Goal: Task Accomplishment & Management: Use online tool/utility

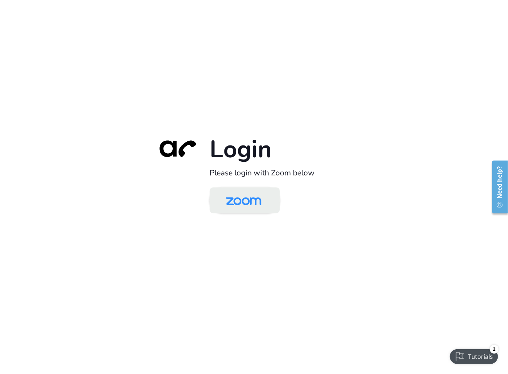
click at [241, 209] on img at bounding box center [243, 201] width 51 height 24
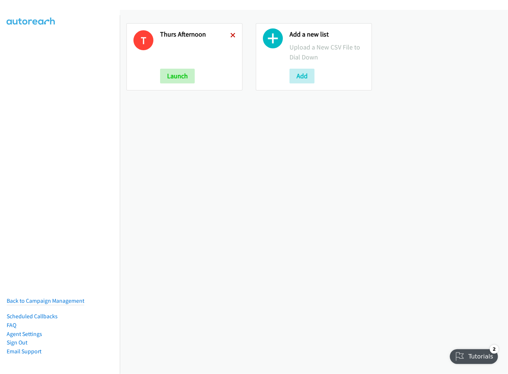
click at [230, 33] on icon at bounding box center [232, 35] width 5 height 5
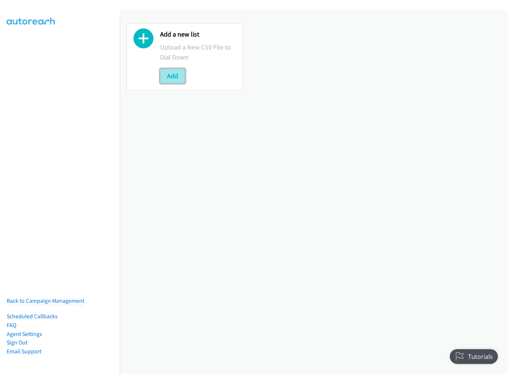
click at [168, 75] on button "Add" at bounding box center [172, 76] width 25 height 15
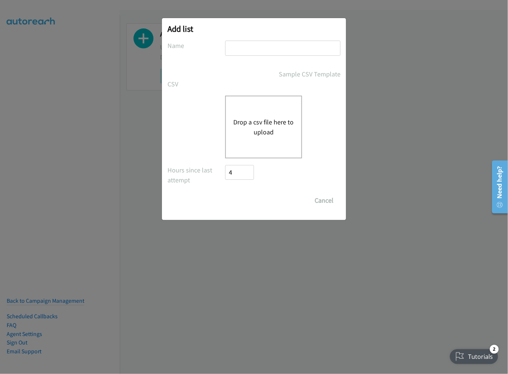
click at [312, 50] on input "text" at bounding box center [282, 48] width 115 height 15
type input "Friday Morning"
click at [270, 123] on button "Drop a csv file here to upload" at bounding box center [263, 127] width 61 height 20
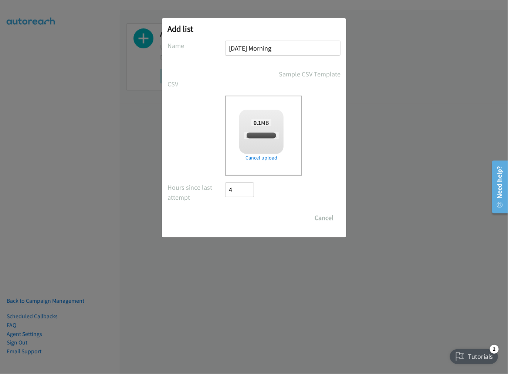
checkbox input "true"
click at [235, 218] on input "Save List" at bounding box center [244, 218] width 39 height 15
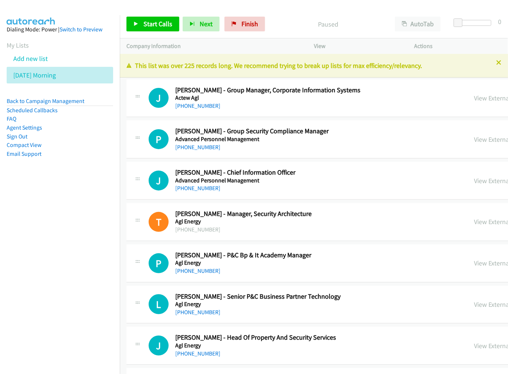
drag, startPoint x: 34, startPoint y: 143, endPoint x: 133, endPoint y: 110, distance: 104.6
click at [34, 143] on link "Compact View" at bounding box center [24, 144] width 35 height 7
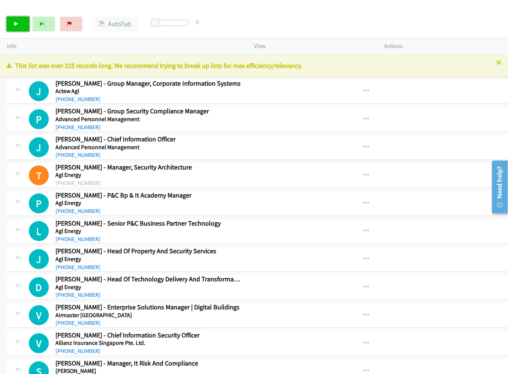
click at [17, 25] on icon at bounding box center [16, 24] width 5 height 5
click at [26, 27] on link "Pause" at bounding box center [18, 24] width 23 height 15
click at [23, 22] on link "Start Calls" at bounding box center [18, 24] width 23 height 15
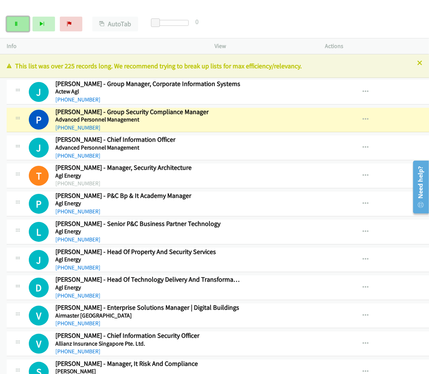
click at [20, 22] on link "Pause" at bounding box center [18, 24] width 23 height 15
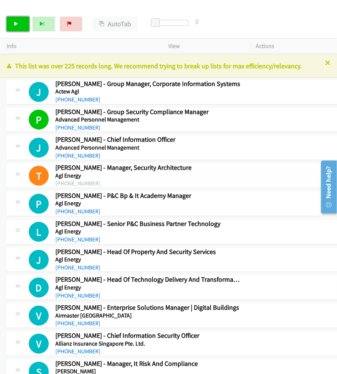
click at [18, 21] on link "Start Calls" at bounding box center [18, 24] width 23 height 15
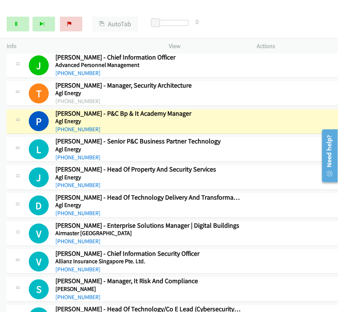
scroll to position [123, 0]
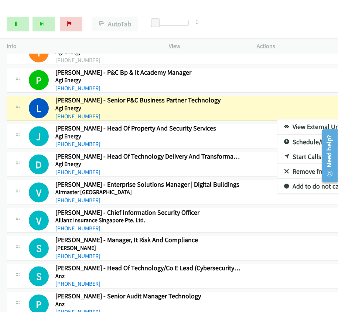
click at [277, 127] on link "View External Url" at bounding box center [326, 126] width 98 height 15
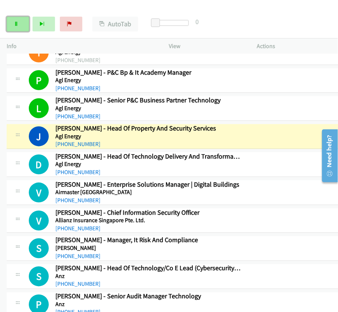
click at [23, 19] on link "Pause" at bounding box center [18, 24] width 23 height 15
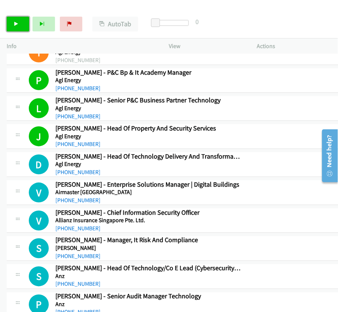
click at [22, 24] on link "Start Calls" at bounding box center [18, 24] width 23 height 15
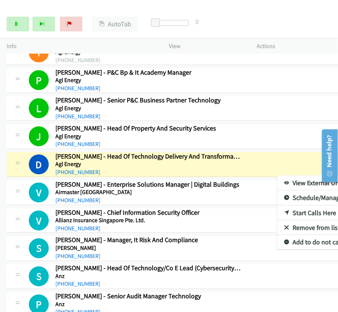
click at [277, 182] on link "View External Url" at bounding box center [326, 182] width 98 height 15
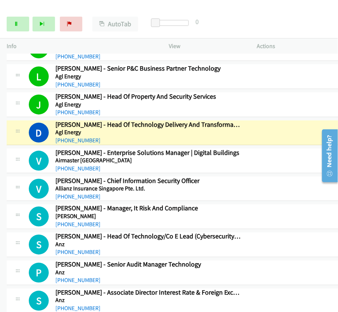
scroll to position [157, 0]
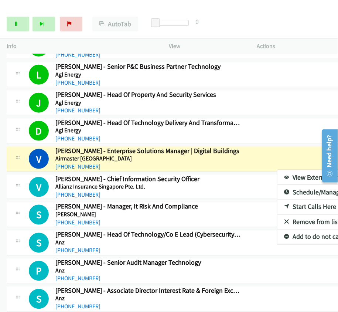
click at [277, 177] on link "View External Url" at bounding box center [326, 177] width 98 height 15
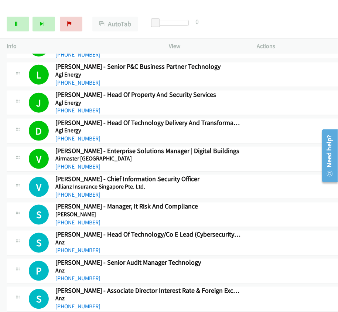
click at [11, 32] on div "Start Calls Pause Next Finish Call Completed AutoTab AutoTab 0" at bounding box center [169, 24] width 338 height 28
click at [18, 26] on link "Pause" at bounding box center [18, 24] width 23 height 15
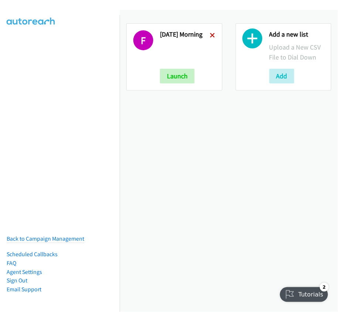
click at [210, 36] on icon at bounding box center [212, 35] width 5 height 5
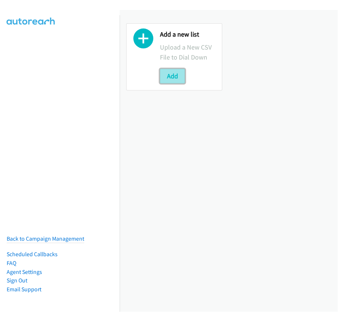
click at [177, 77] on button "Add" at bounding box center [172, 76] width 25 height 15
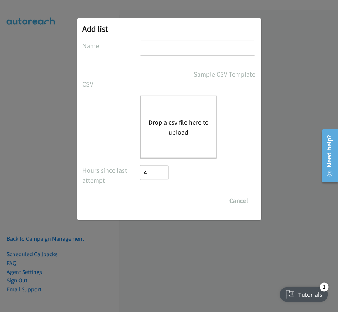
click at [168, 45] on input "text" at bounding box center [197, 48] width 115 height 15
type input "[DATE] Morning"
click at [178, 127] on button "Drop a csv file here to upload" at bounding box center [178, 127] width 61 height 20
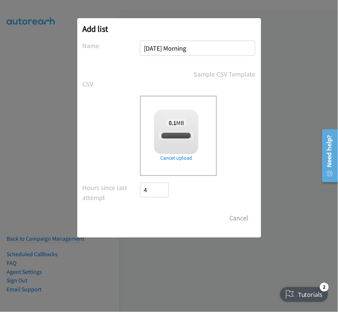
checkbox input "true"
click at [162, 217] on input "Save List" at bounding box center [159, 218] width 39 height 15
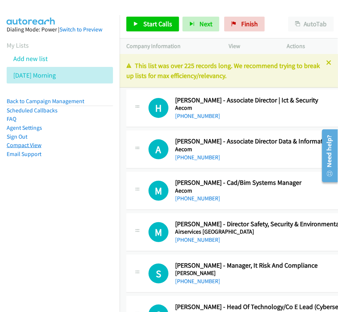
click at [39, 146] on link "Compact View" at bounding box center [24, 144] width 35 height 7
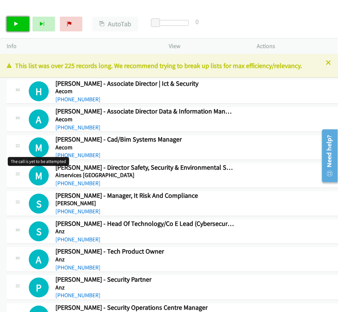
click at [16, 26] on link "Start Calls" at bounding box center [18, 24] width 23 height 15
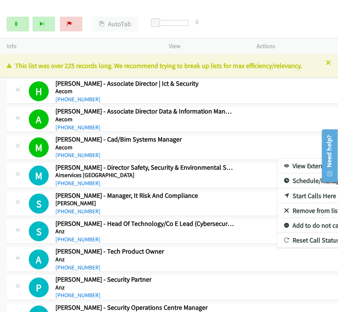
click at [22, 23] on div at bounding box center [169, 156] width 338 height 312
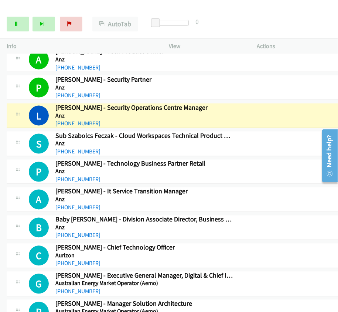
scroll to position [205, 0]
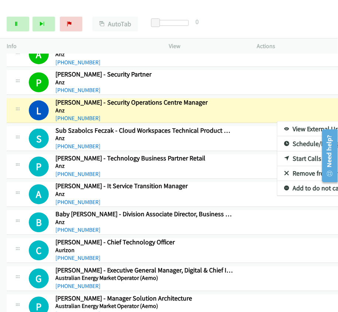
click at [277, 127] on link "View External Url" at bounding box center [326, 129] width 98 height 15
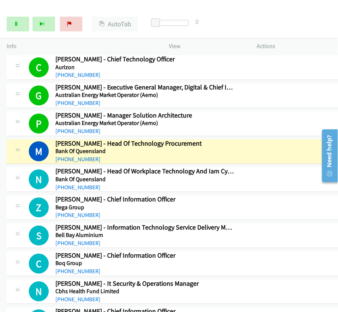
scroll to position [410, 0]
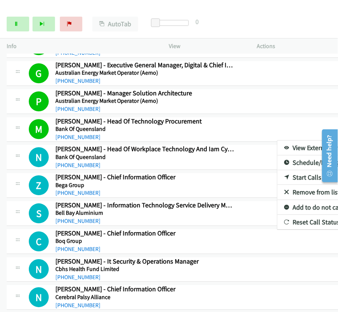
click at [277, 146] on link "View External Url" at bounding box center [326, 147] width 98 height 15
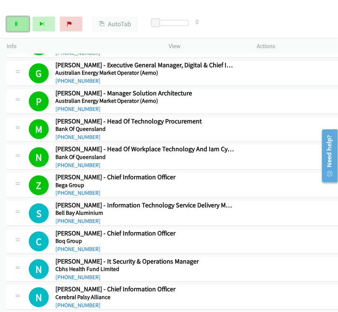
click at [17, 26] on icon at bounding box center [16, 24] width 5 height 5
click at [286, 19] on div "Start Calls Pause Next Finish Paused AutoTab AutoTab 0" at bounding box center [169, 24] width 338 height 28
click at [21, 25] on link "Start Calls" at bounding box center [18, 24] width 23 height 15
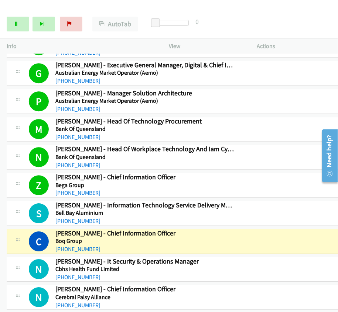
click at [130, 7] on div at bounding box center [165, 14] width 331 height 28
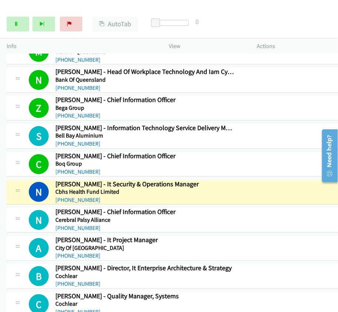
scroll to position [533, 0]
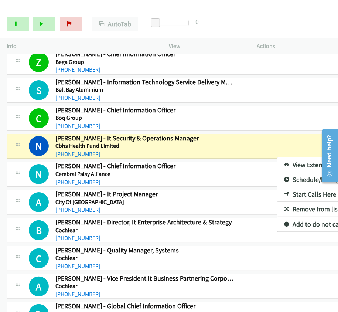
click at [277, 159] on link "View External Url" at bounding box center [326, 164] width 98 height 15
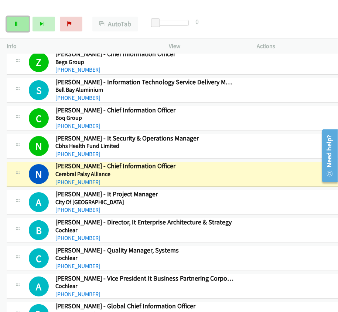
click at [19, 29] on link "Pause" at bounding box center [18, 24] width 23 height 15
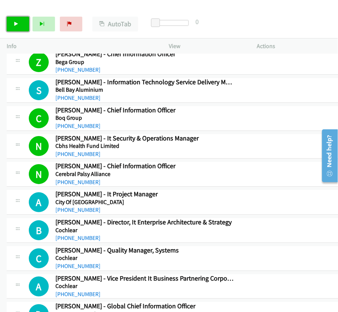
click at [21, 19] on link "Start Calls" at bounding box center [18, 24] width 23 height 15
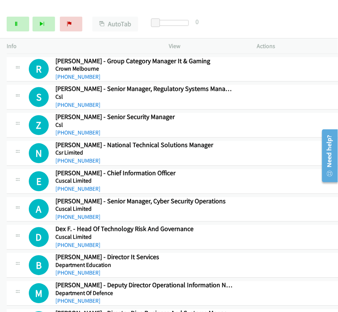
scroll to position [985, 0]
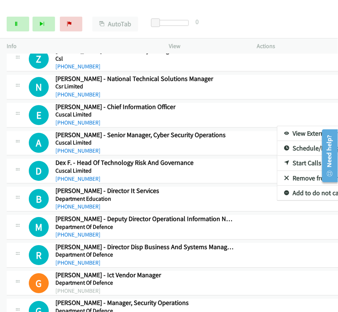
click at [277, 156] on link "Start Calls Here" at bounding box center [326, 163] width 98 height 15
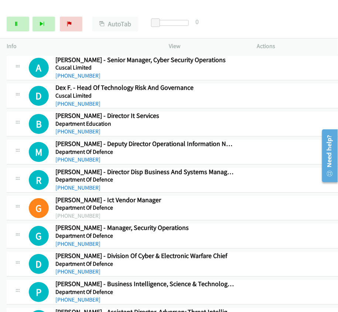
scroll to position [1067, 0]
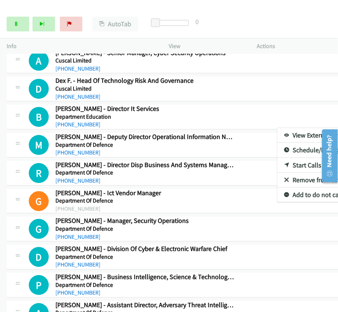
click at [277, 160] on link "Start Calls Here" at bounding box center [326, 165] width 98 height 15
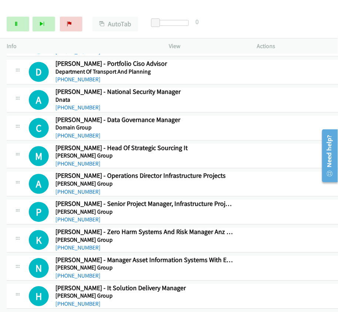
scroll to position [1601, 0]
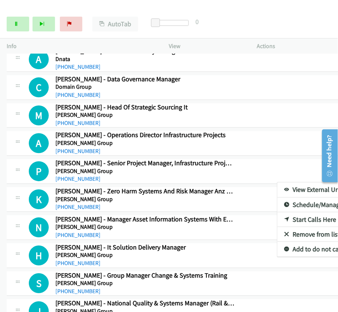
click at [277, 212] on link "Start Calls Here" at bounding box center [326, 219] width 98 height 15
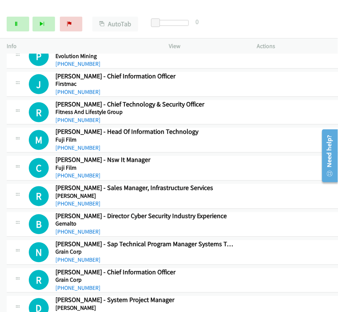
scroll to position [2052, 0]
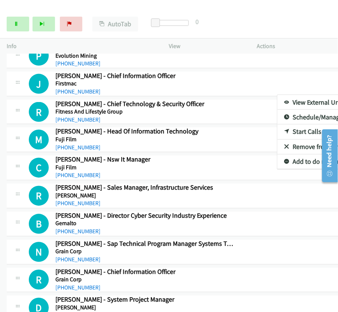
click at [277, 125] on link "Start Calls Here" at bounding box center [326, 132] width 98 height 15
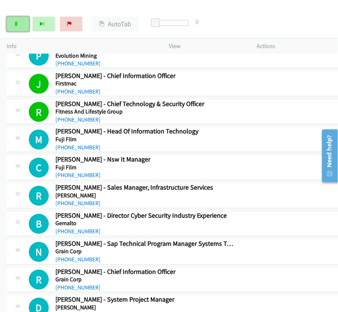
click at [23, 26] on link "Pause" at bounding box center [18, 24] width 23 height 15
click at [31, 20] on div "Start Calls Pause Next Finish" at bounding box center [46, 24] width 79 height 15
click at [15, 26] on icon at bounding box center [16, 24] width 5 height 5
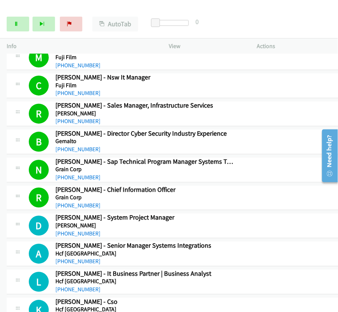
scroll to position [2175, 0]
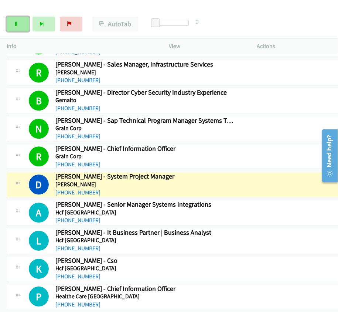
click at [18, 24] on icon at bounding box center [16, 24] width 5 height 5
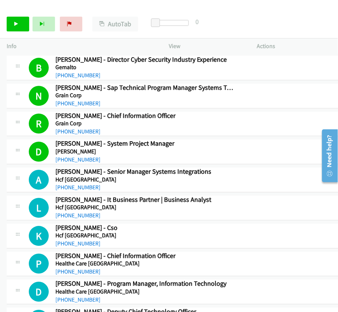
scroll to position [2217, 0]
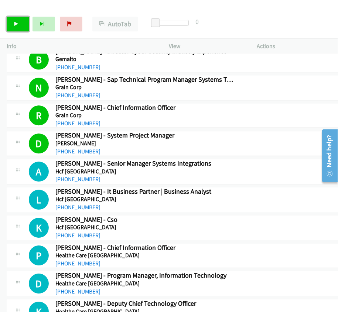
click at [14, 27] on link "Start Calls" at bounding box center [18, 24] width 23 height 15
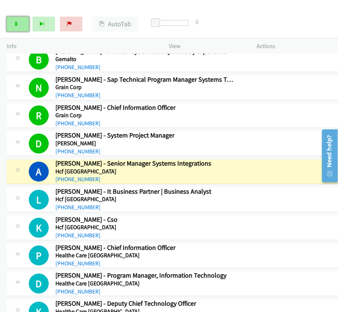
click at [20, 26] on link "Pause" at bounding box center [18, 24] width 23 height 15
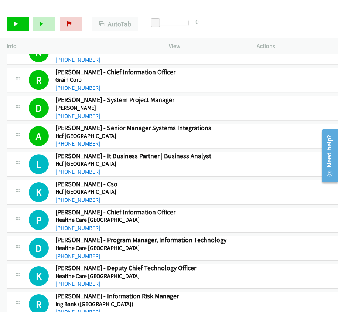
scroll to position [2258, 0]
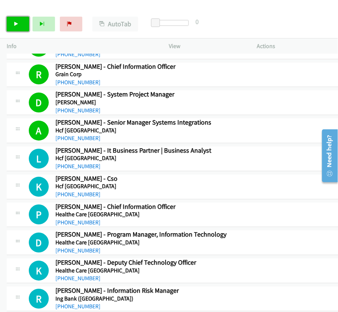
click at [15, 24] on icon at bounding box center [16, 24] width 5 height 5
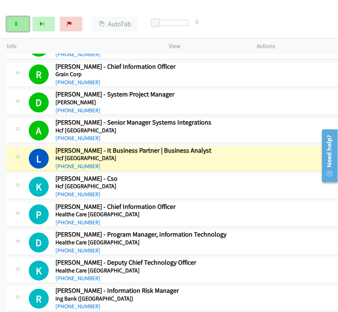
click at [21, 24] on link "Pause" at bounding box center [18, 24] width 23 height 15
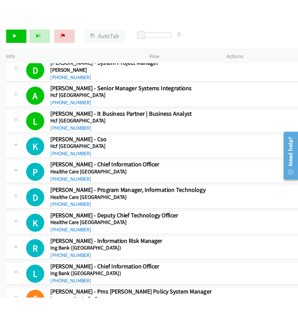
scroll to position [2309, 0]
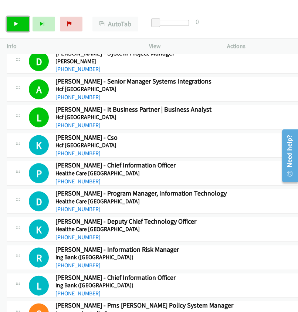
click at [16, 23] on icon at bounding box center [16, 24] width 5 height 5
click at [16, 27] on link "Pause" at bounding box center [18, 24] width 23 height 15
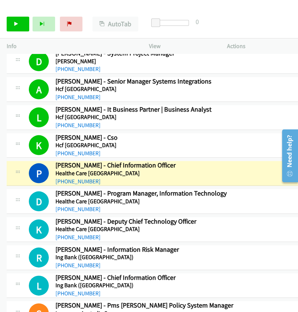
click at [278, 163] on div at bounding box center [287, 155] width 21 height 59
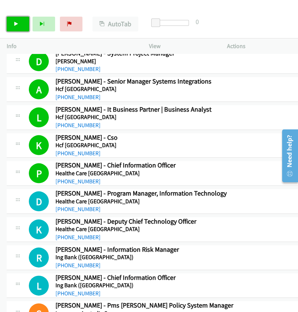
drag, startPoint x: 8, startPoint y: 23, endPoint x: 23, endPoint y: 29, distance: 15.7
click at [8, 23] on link "Start Calls" at bounding box center [18, 24] width 23 height 15
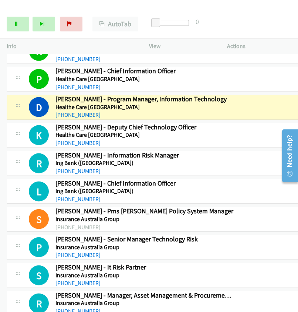
scroll to position [2391, 0]
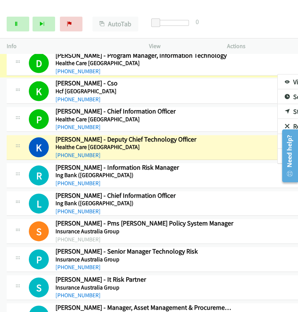
scroll to position [2404, 0]
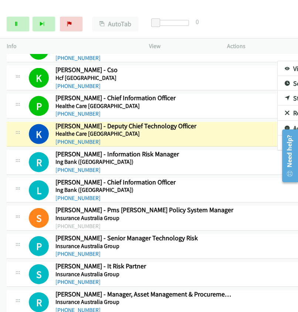
click at [16, 25] on div at bounding box center [149, 156] width 298 height 312
click at [16, 22] on icon at bounding box center [16, 24] width 5 height 5
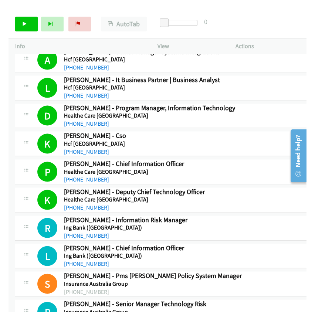
scroll to position [2322, 0]
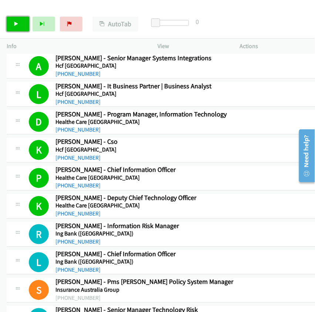
click at [20, 21] on link "Start Calls" at bounding box center [18, 24] width 23 height 15
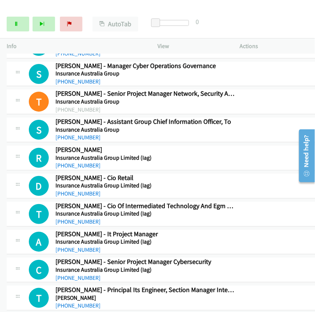
scroll to position [2732, 0]
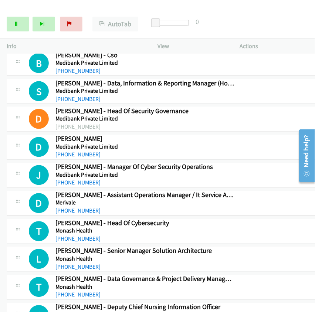
scroll to position [3307, 0]
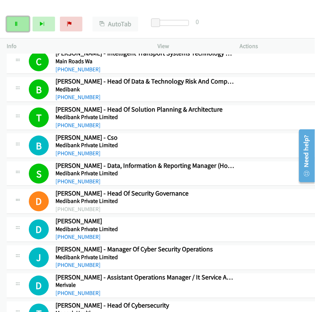
click at [15, 26] on icon at bounding box center [16, 24] width 5 height 5
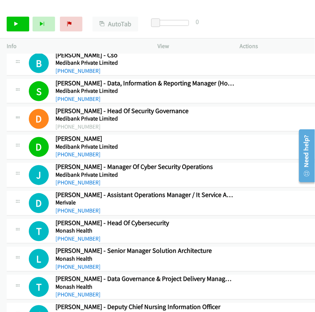
scroll to position [3348, 0]
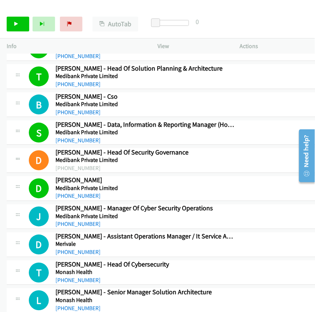
click at [20, 25] on link "Start Calls" at bounding box center [18, 24] width 23 height 15
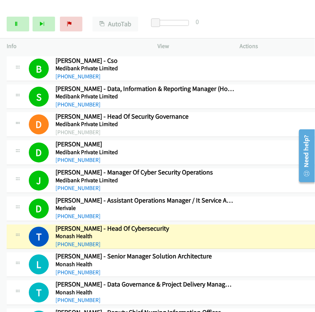
scroll to position [3430, 0]
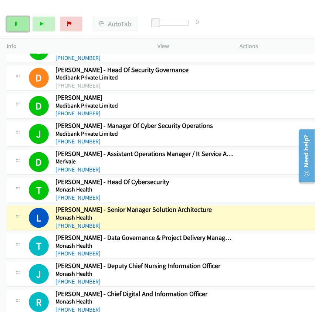
click at [19, 23] on link "Pause" at bounding box center [18, 24] width 23 height 15
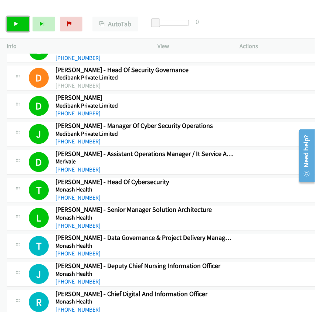
click at [21, 30] on link "Start Calls" at bounding box center [18, 24] width 23 height 15
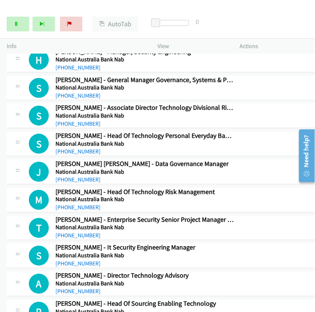
scroll to position [3717, 0]
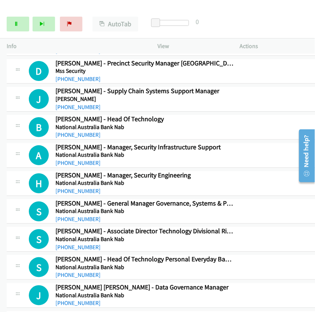
click at [21, 24] on link "Pause" at bounding box center [18, 24] width 23 height 15
click at [22, 24] on link "Start Calls" at bounding box center [18, 24] width 23 height 15
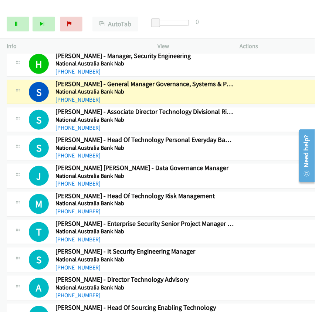
scroll to position [3841, 0]
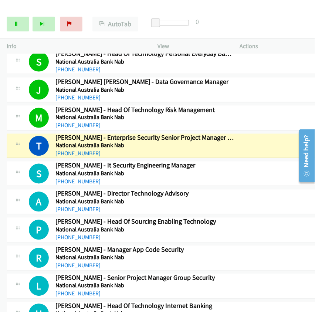
scroll to position [3964, 0]
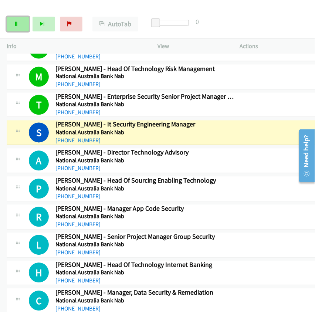
click at [23, 23] on link "Pause" at bounding box center [18, 24] width 23 height 15
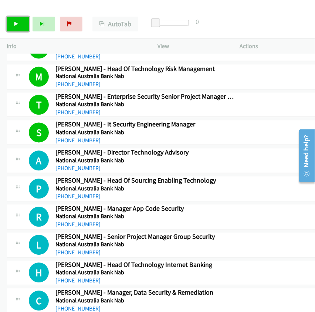
click at [19, 25] on link "Start Calls" at bounding box center [18, 24] width 23 height 15
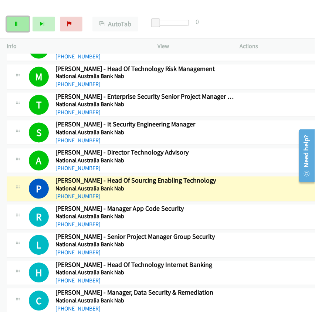
click at [14, 25] on icon at bounding box center [16, 24] width 5 height 5
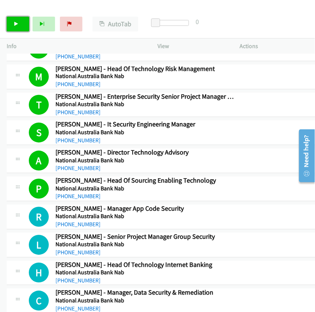
click at [21, 22] on link "Start Calls" at bounding box center [18, 24] width 23 height 15
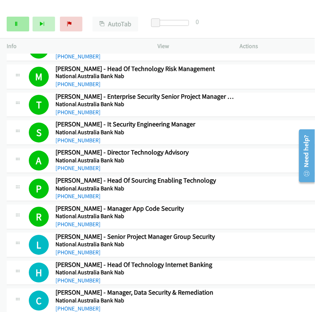
click at [15, 24] on icon at bounding box center [16, 24] width 5 height 5
